Goal: Find specific page/section: Find specific page/section

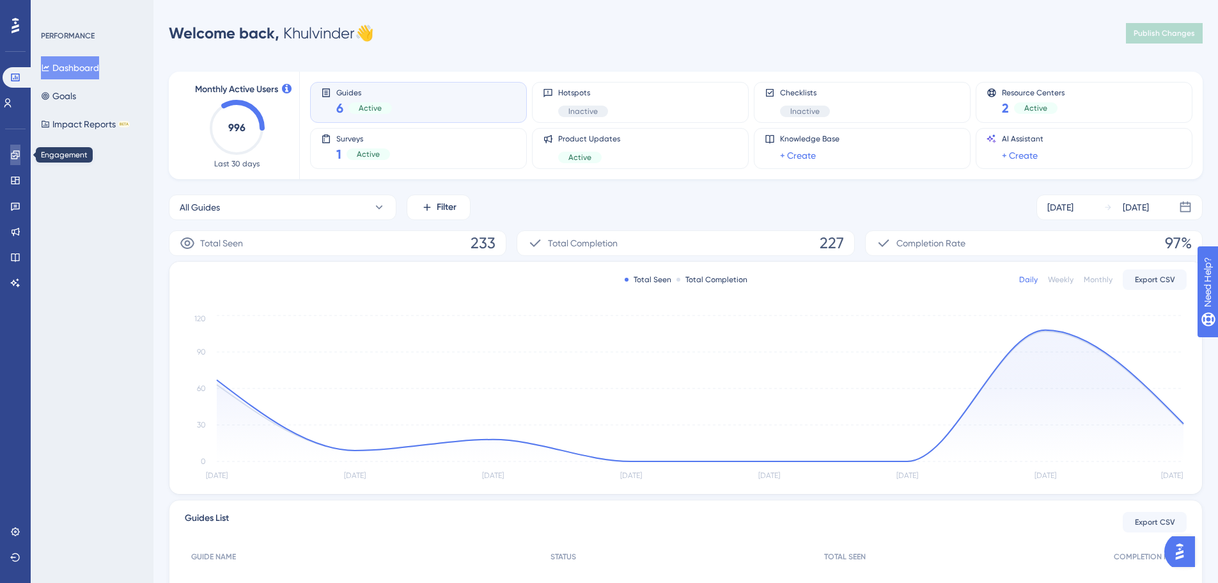
drag, startPoint x: 20, startPoint y: 158, endPoint x: 77, endPoint y: 171, distance: 59.1
click at [20, 158] on icon at bounding box center [15, 155] width 10 height 10
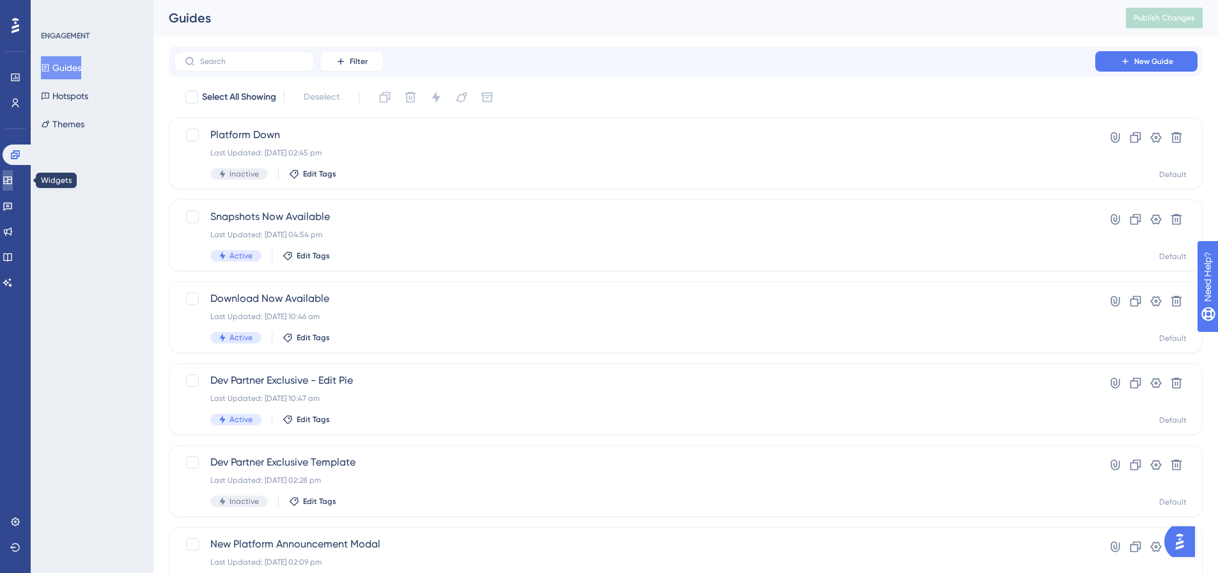
click at [13, 179] on link at bounding box center [8, 180] width 10 height 20
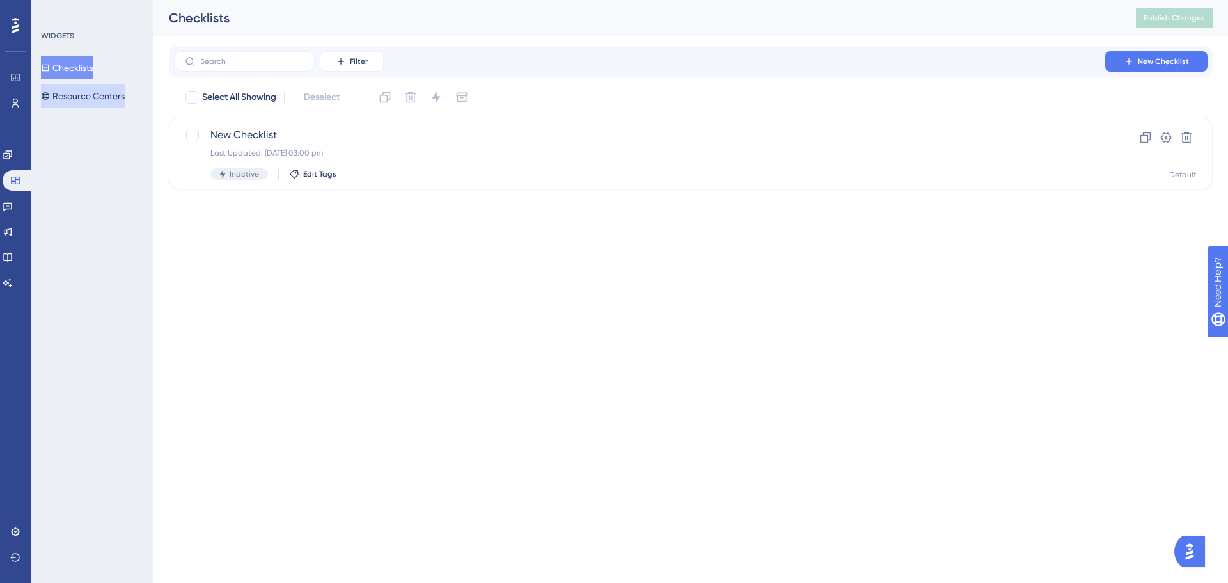
click at [81, 85] on button "Resource Centers" at bounding box center [83, 95] width 84 height 23
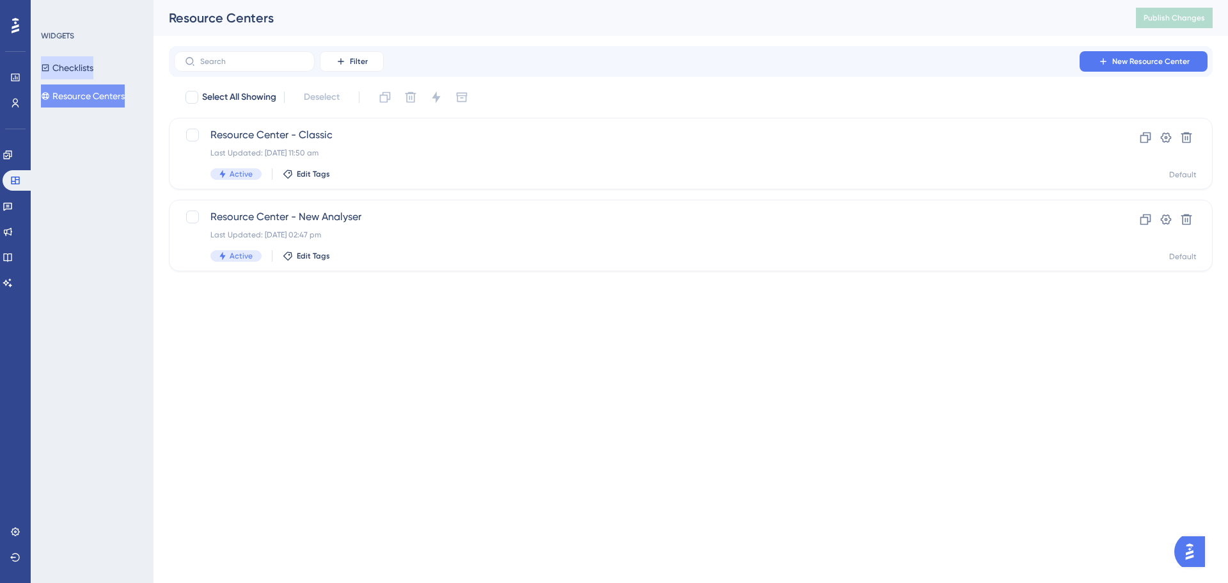
click at [93, 70] on button "Checklists" at bounding box center [67, 67] width 52 height 23
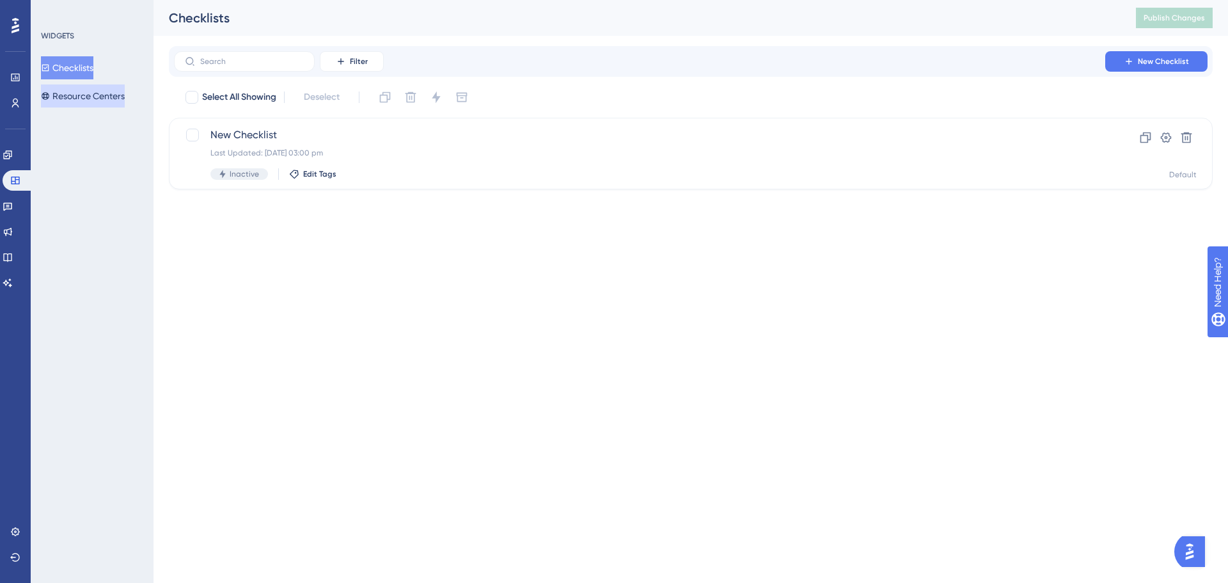
click at [88, 90] on button "Resource Centers" at bounding box center [83, 95] width 84 height 23
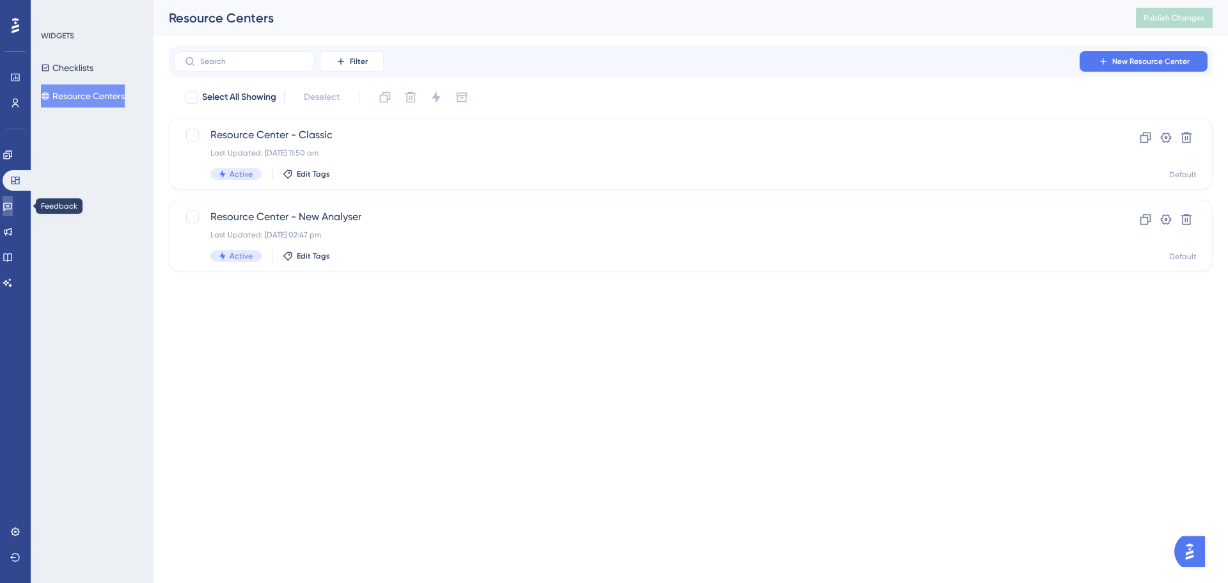
click at [13, 202] on icon at bounding box center [8, 206] width 10 height 10
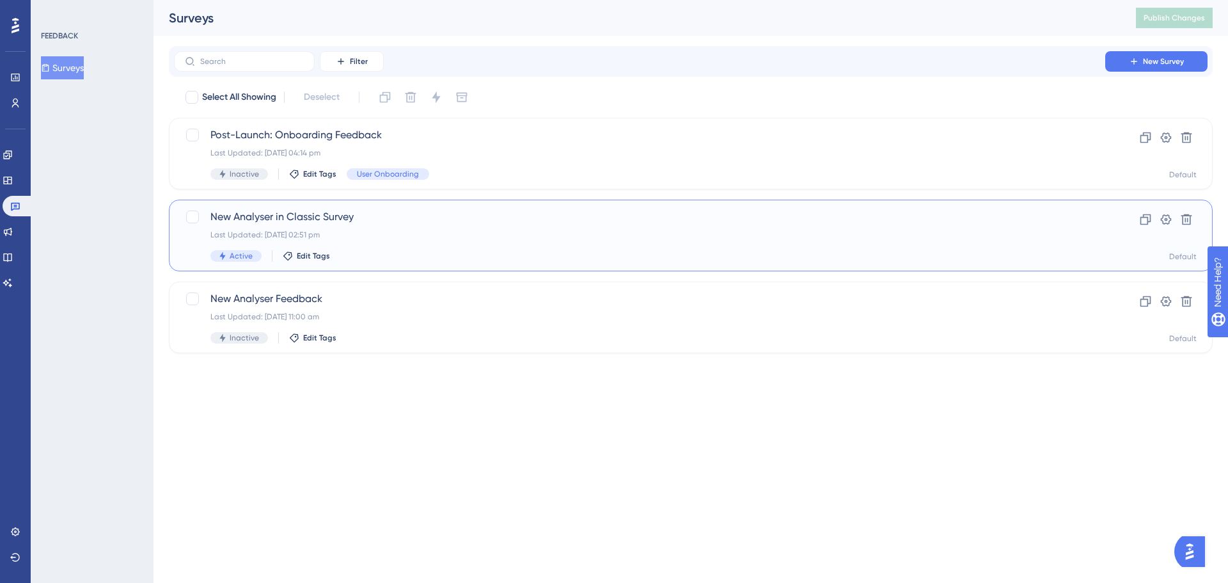
click at [610, 219] on span "New Analyser in Classic Survey" at bounding box center [639, 216] width 858 height 15
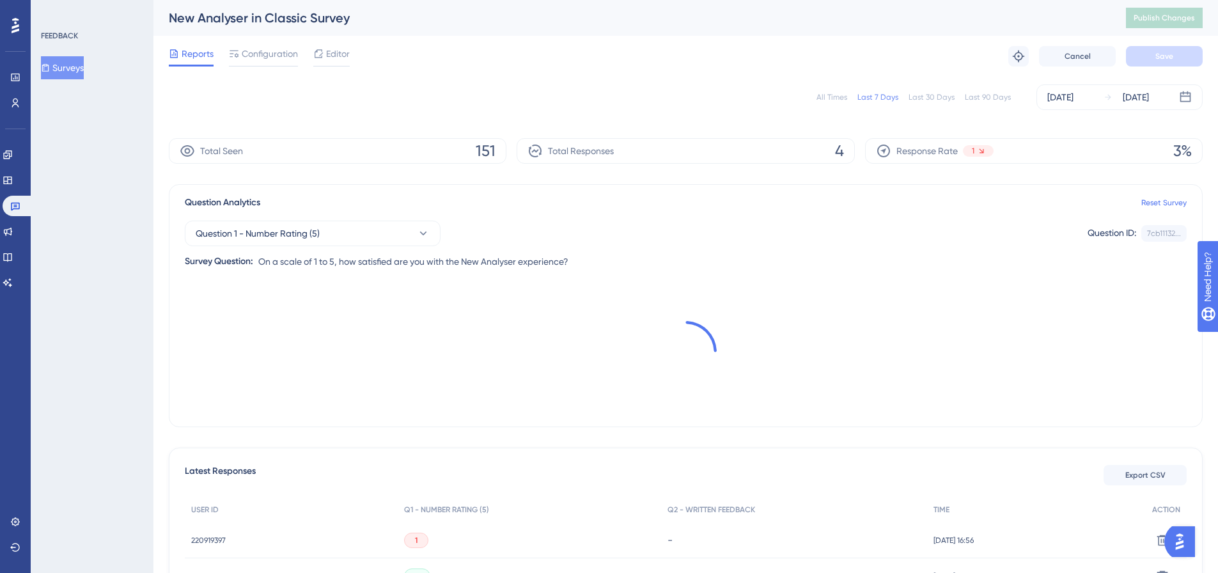
click at [269, 67] on div "Reports Configuration Editor Troubleshoot Cancel Save" at bounding box center [686, 56] width 1034 height 41
click at [265, 60] on span "Configuration" at bounding box center [270, 53] width 56 height 15
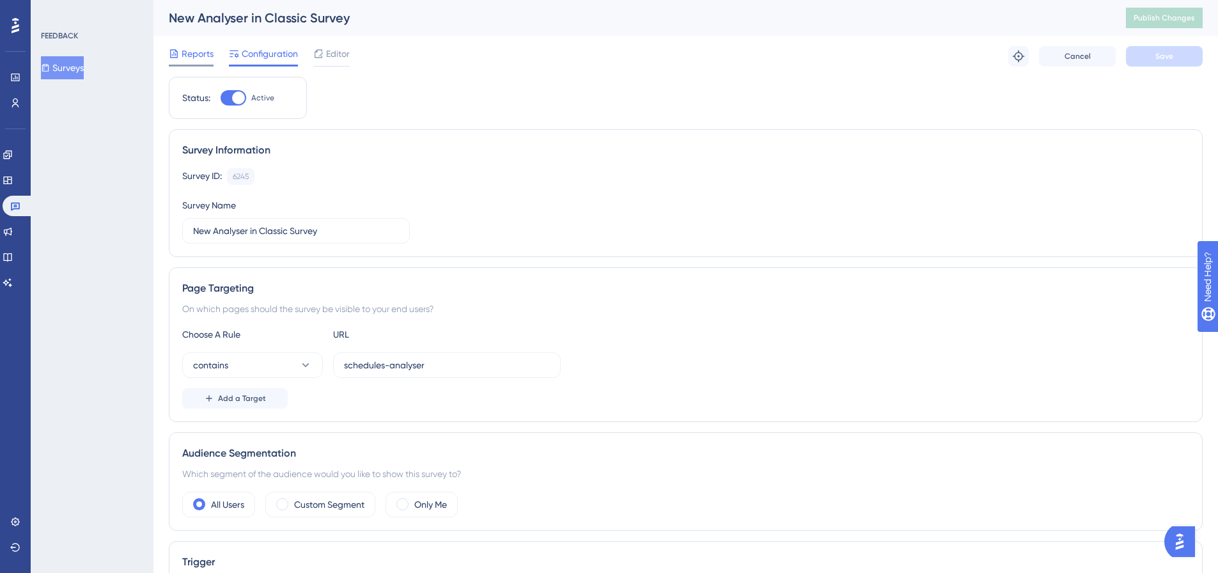
click at [182, 61] on span "Reports" at bounding box center [198, 53] width 32 height 15
